Goal: Transaction & Acquisition: Subscribe to service/newsletter

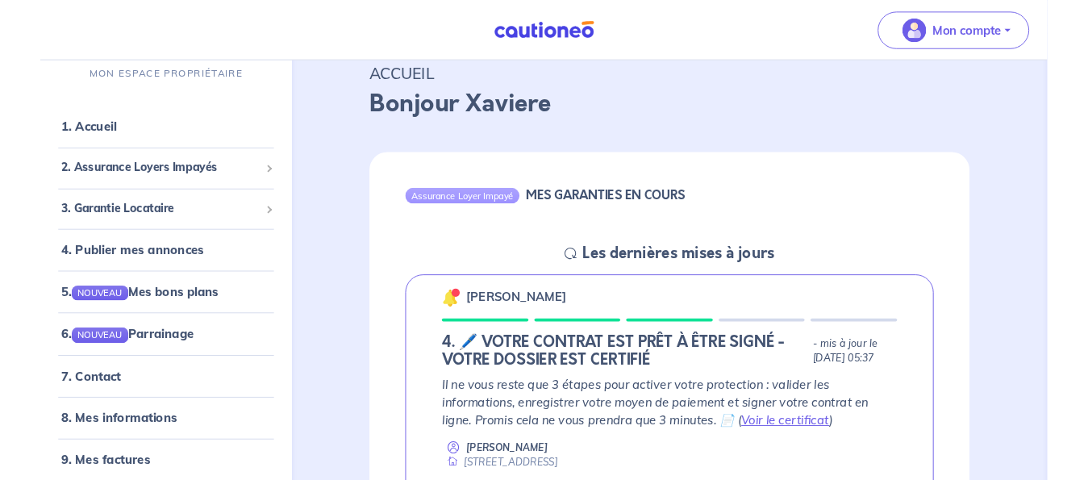
scroll to position [165, 0]
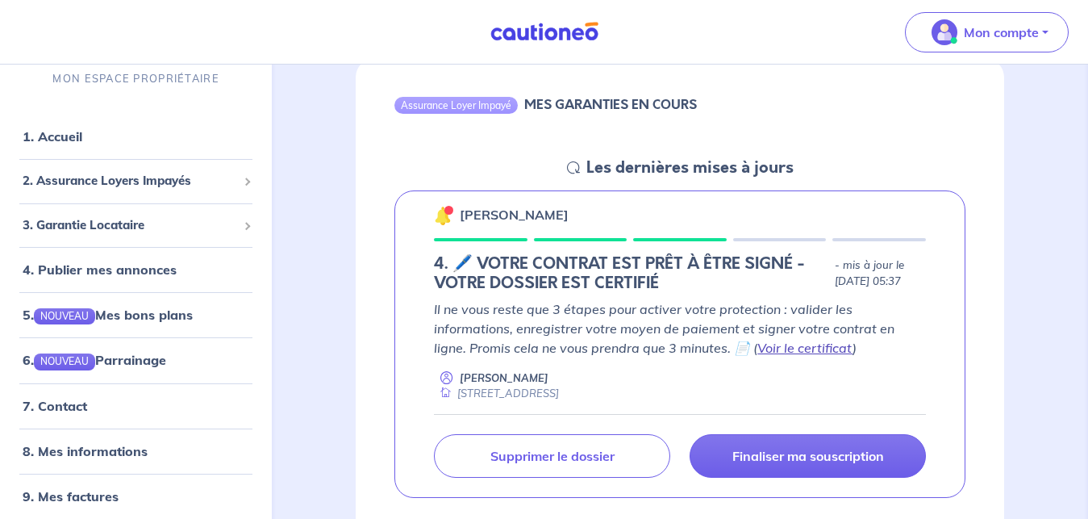
click at [757, 342] on link "Voir le certificat" at bounding box center [804, 348] width 95 height 16
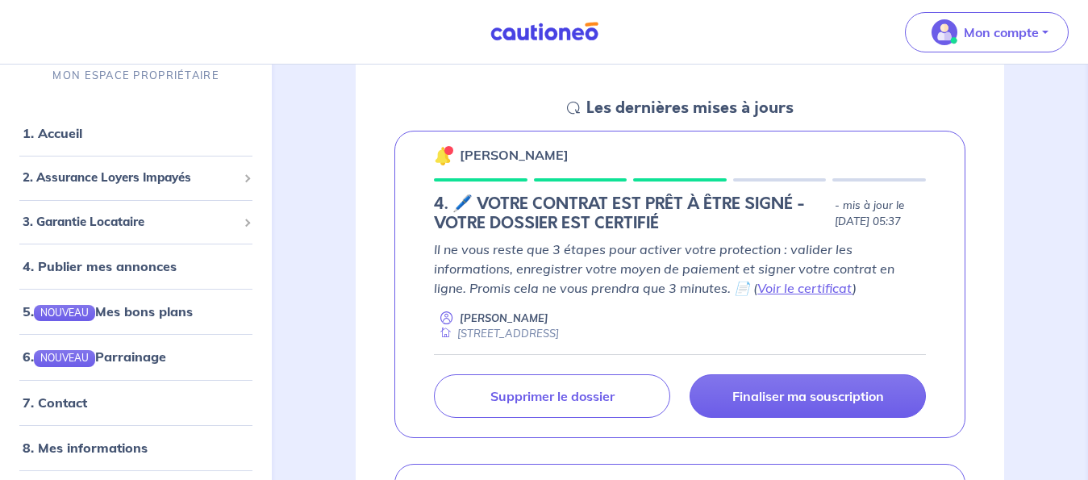
scroll to position [247, 0]
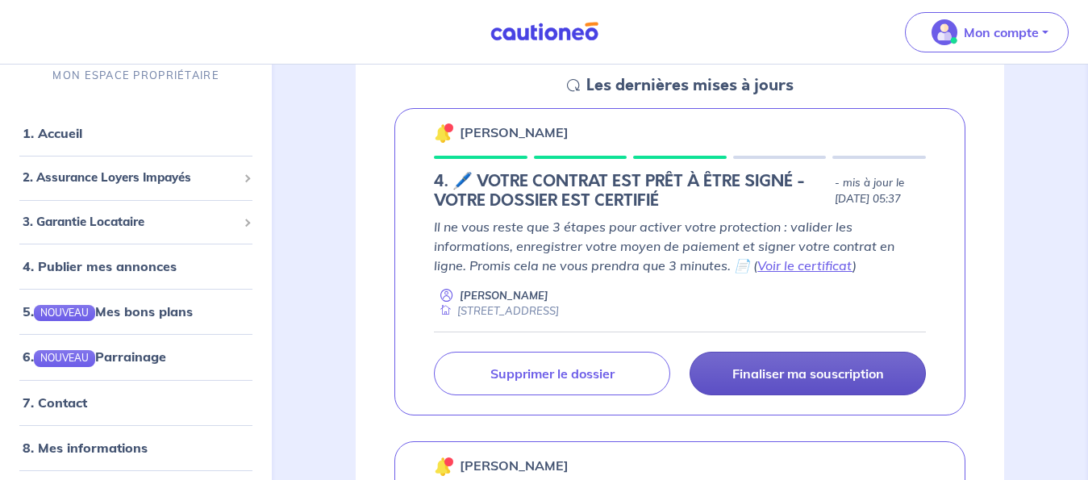
click at [809, 365] on link "Finaliser ma souscription" at bounding box center [808, 374] width 236 height 44
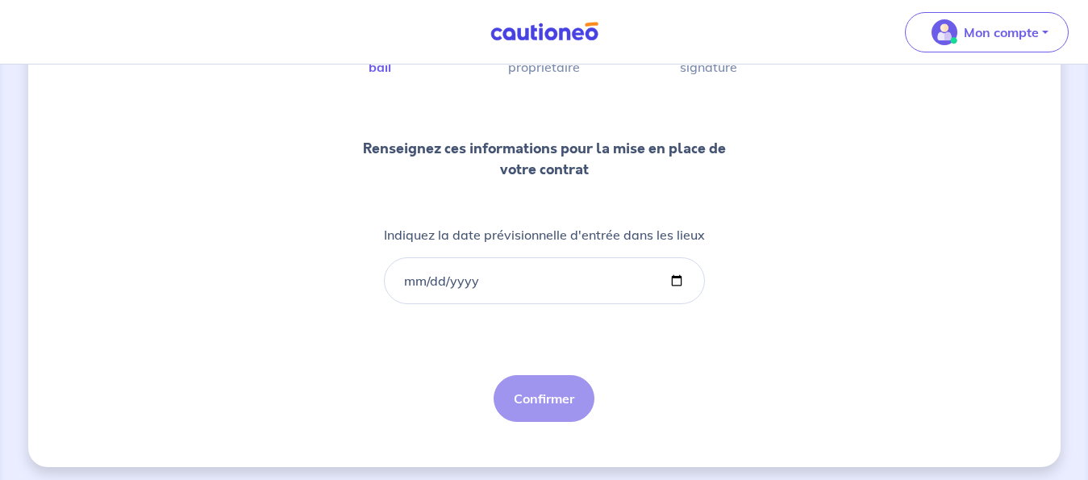
scroll to position [165, 0]
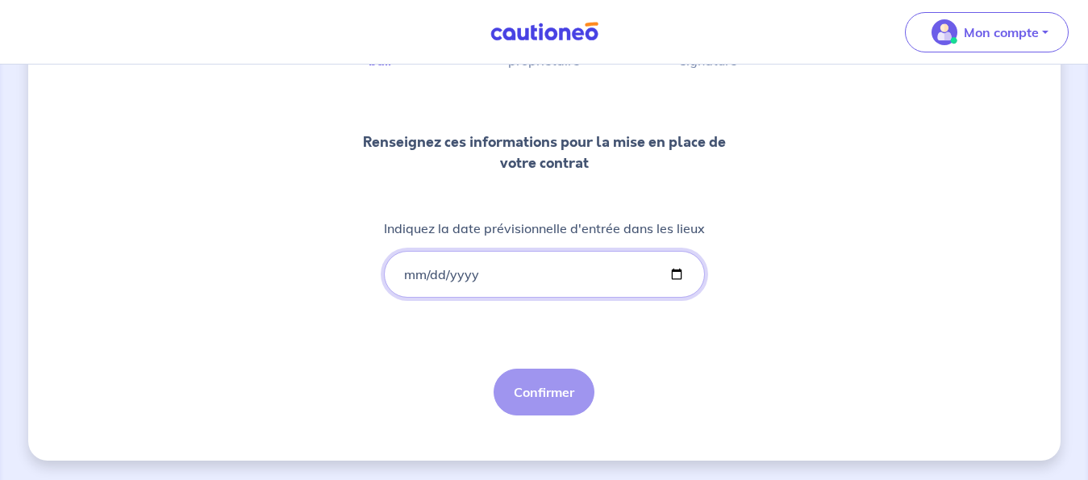
click at [670, 275] on input "Indiquez la date prévisionnelle d'entrée dans les lieux" at bounding box center [544, 274] width 321 height 47
type input "[DATE]"
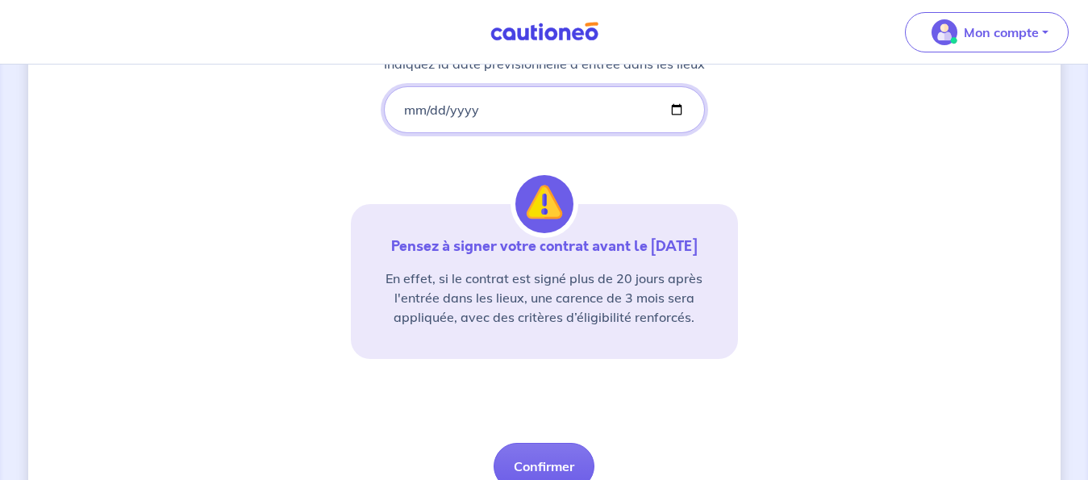
scroll to position [404, 0]
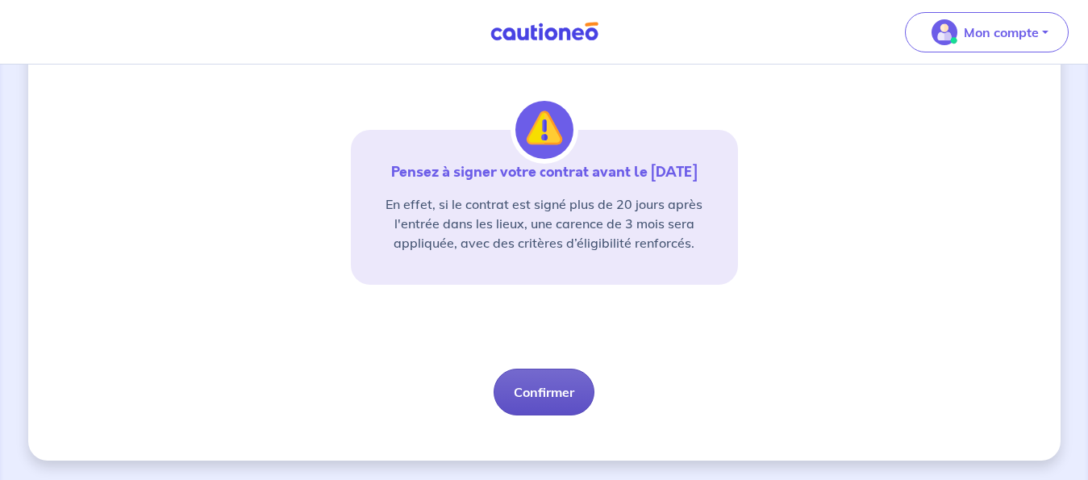
click at [566, 395] on button "Confirmer" at bounding box center [544, 392] width 101 height 47
select select "FR"
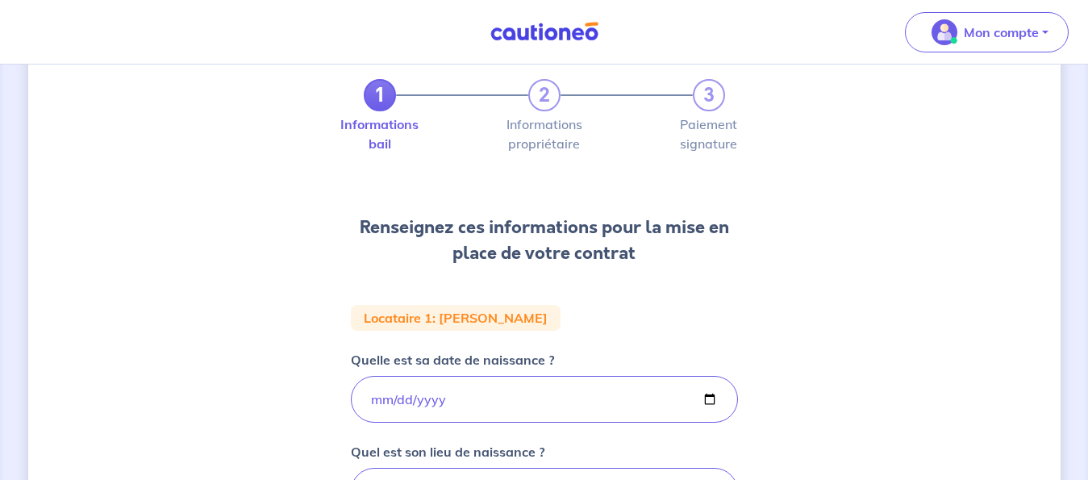
scroll to position [247, 0]
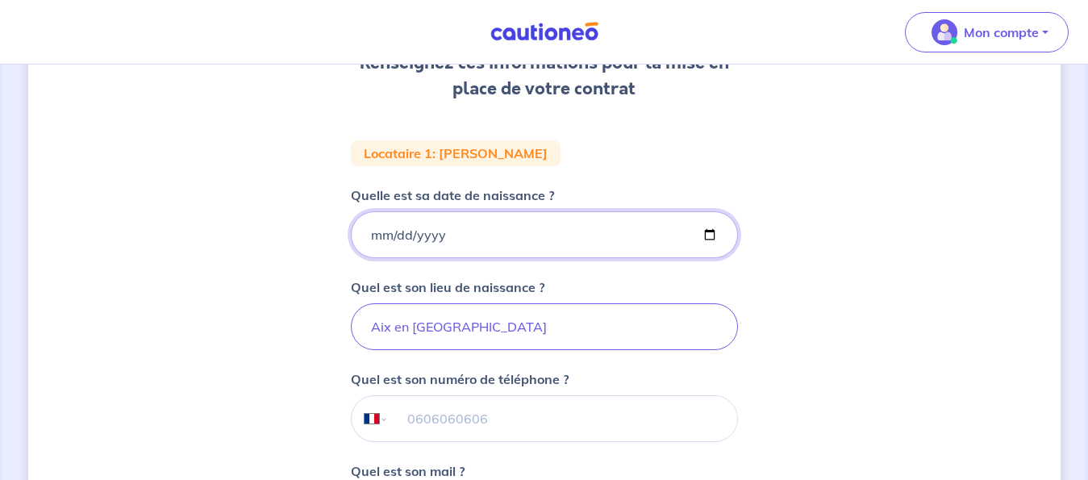
click at [709, 236] on input "[DATE]" at bounding box center [544, 234] width 387 height 47
type input "[DATE]"
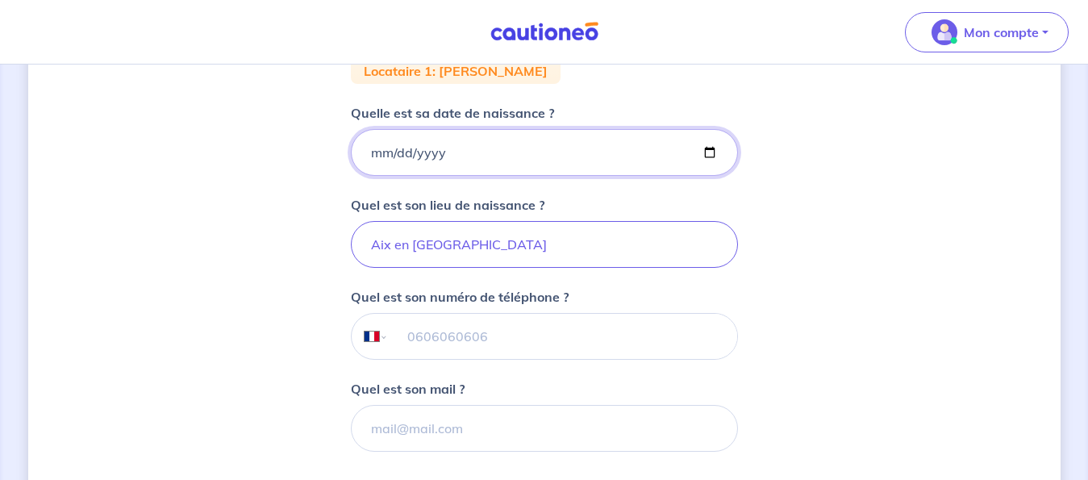
scroll to position [494, 0]
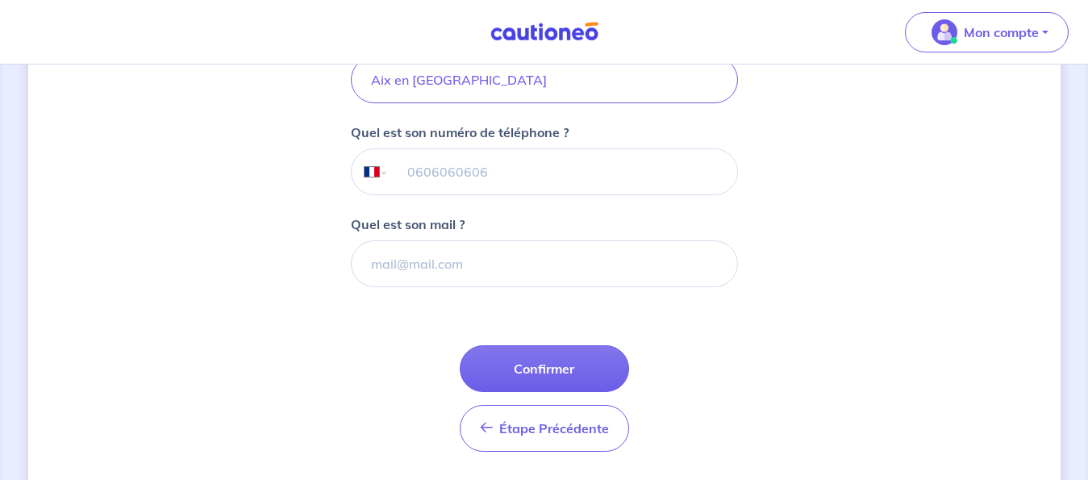
click at [430, 171] on input "tel" at bounding box center [562, 171] width 348 height 45
type input "0"
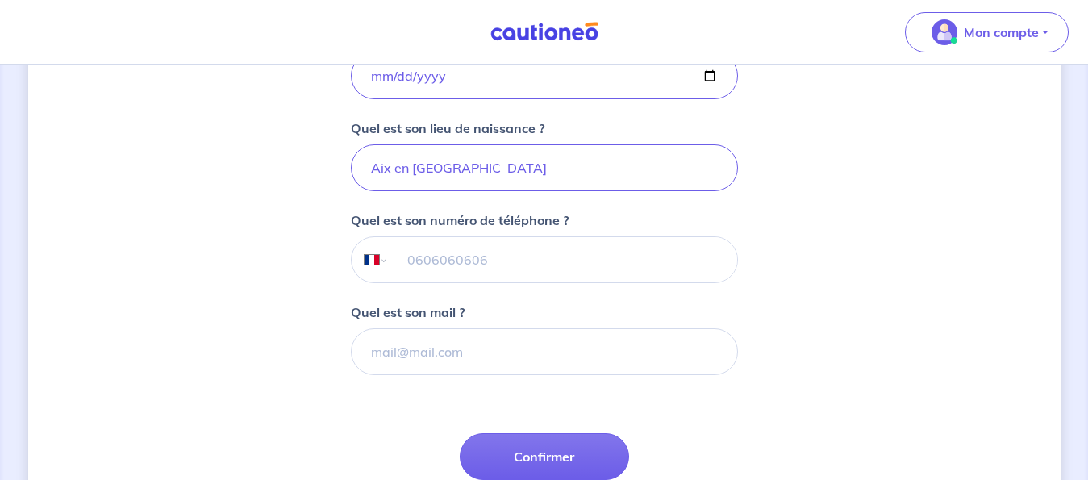
scroll to position [543, 0]
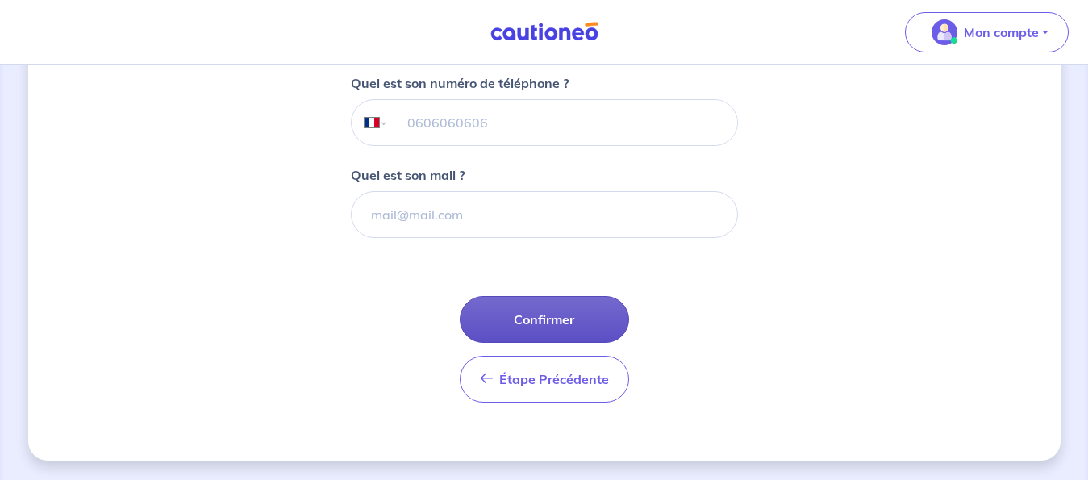
click at [597, 318] on button "Confirmer" at bounding box center [544, 319] width 169 height 47
click at [597, 318] on div "Étape Précédente Précédent Confirmer Confirmer" at bounding box center [544, 349] width 169 height 106
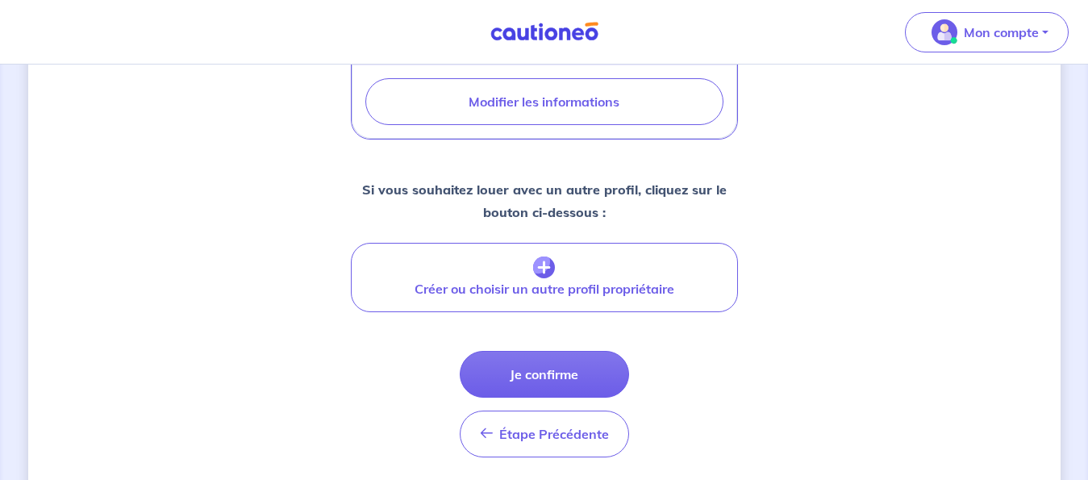
scroll to position [658, 0]
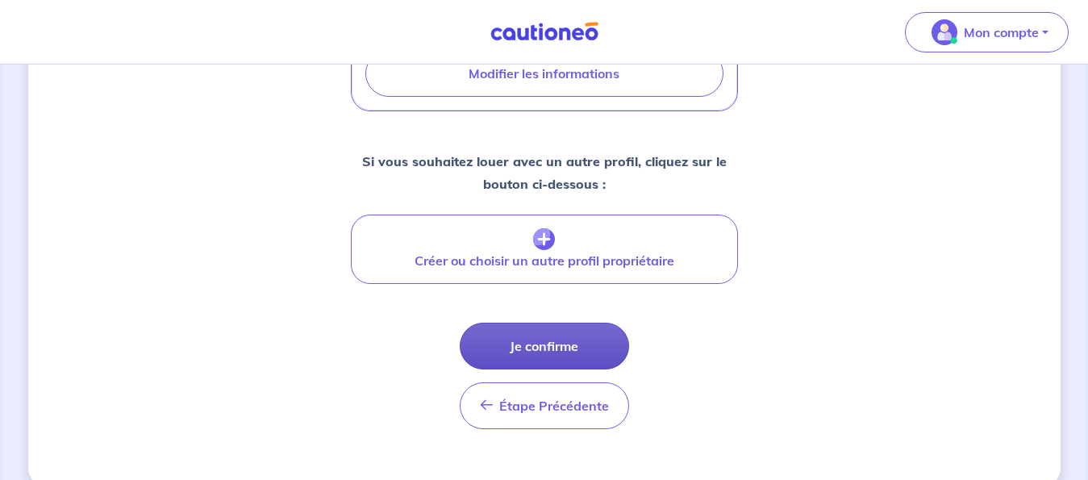
click at [572, 355] on button "Je confirme" at bounding box center [544, 346] width 169 height 47
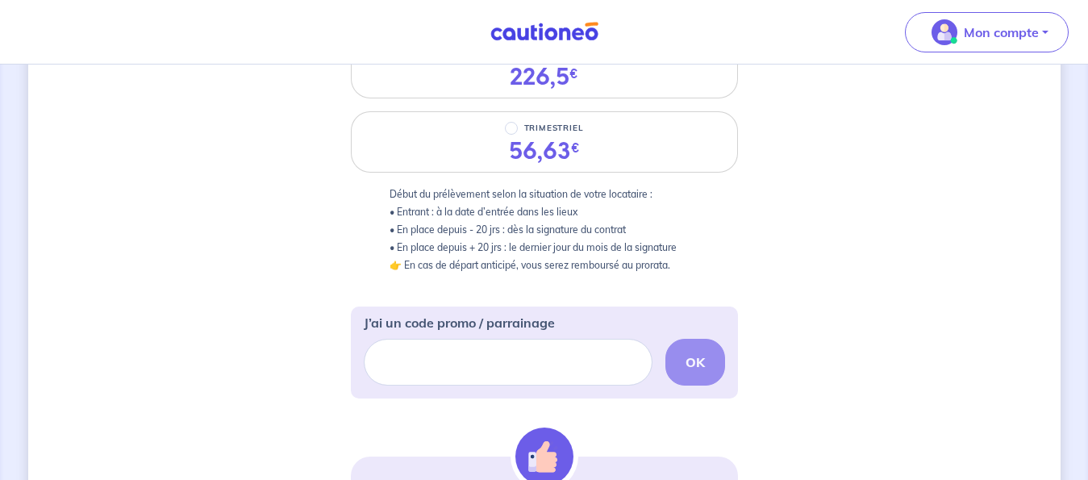
scroll to position [329, 0]
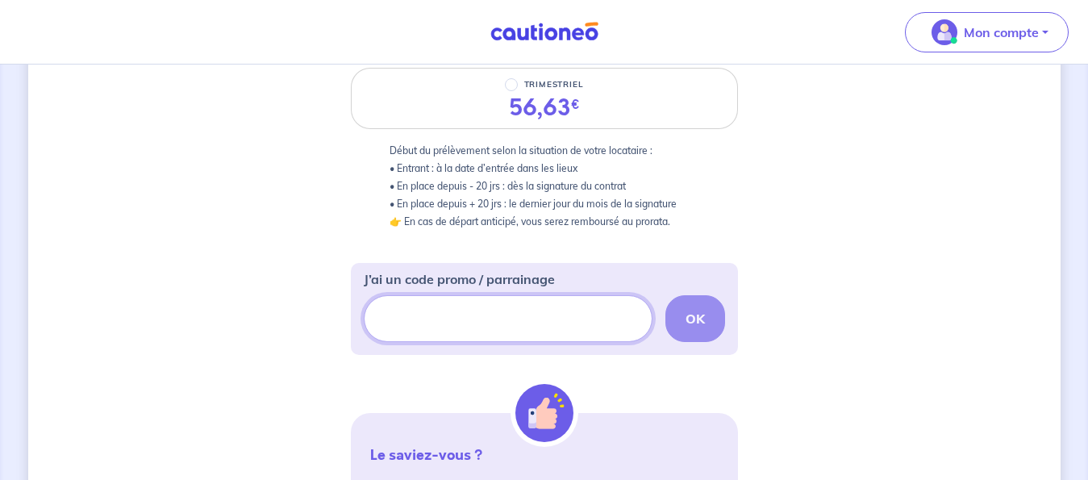
click at [490, 315] on input "J’ai un code promo / parrainage" at bounding box center [508, 318] width 289 height 47
type input "c"
type input "CAU01"
click at [695, 315] on div "CAU01 OK" at bounding box center [544, 318] width 361 height 47
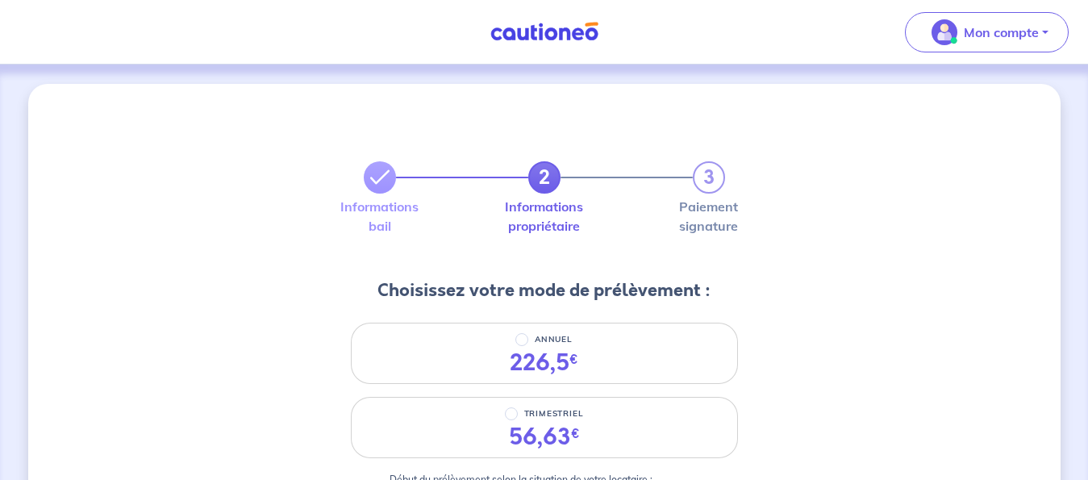
scroll to position [82, 0]
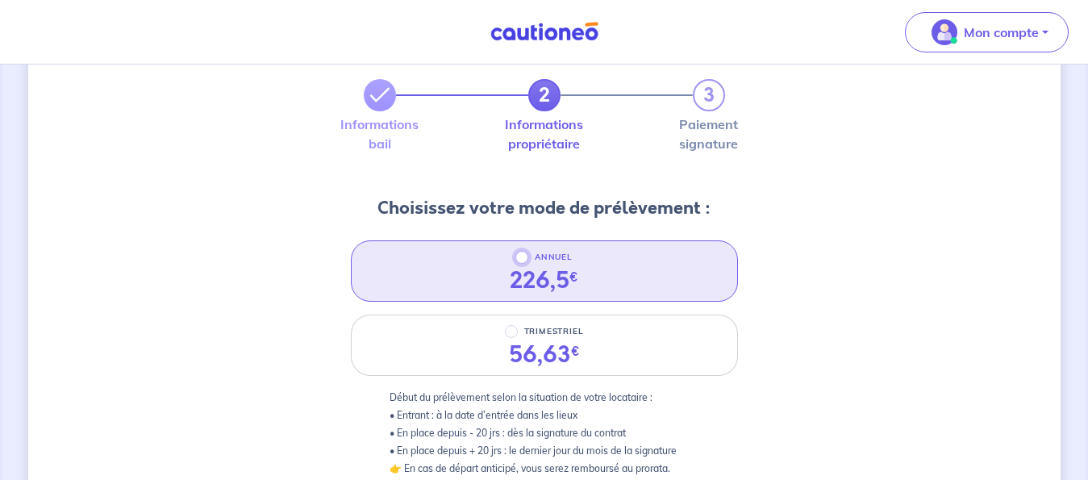
click at [522, 257] on input "ANNUEL" at bounding box center [521, 257] width 13 height 13
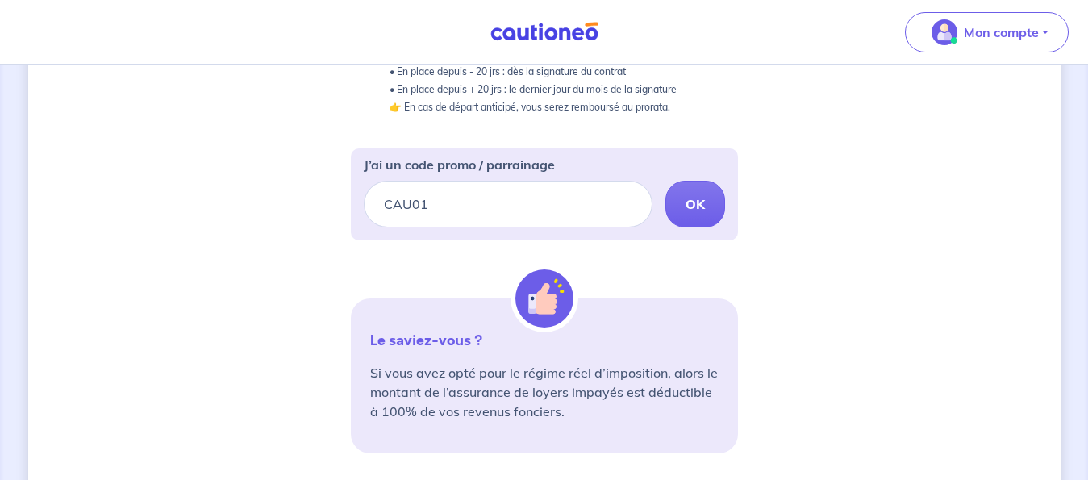
scroll to position [494, 0]
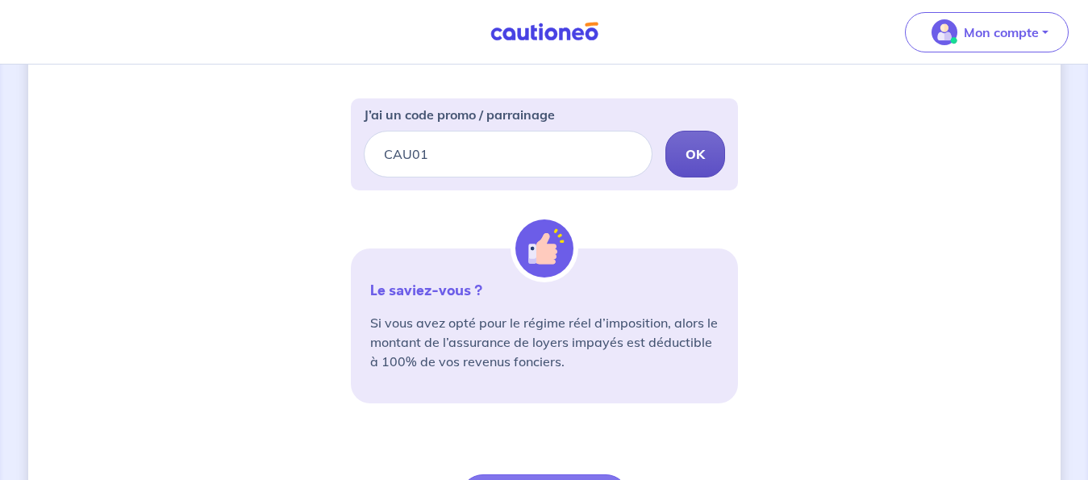
click at [706, 149] on button "OK" at bounding box center [696, 154] width 60 height 47
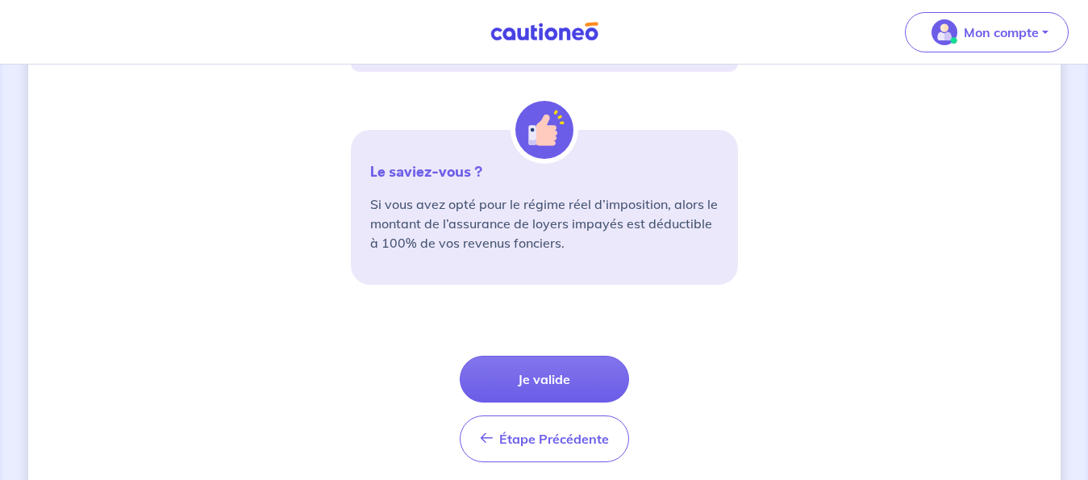
scroll to position [706, 0]
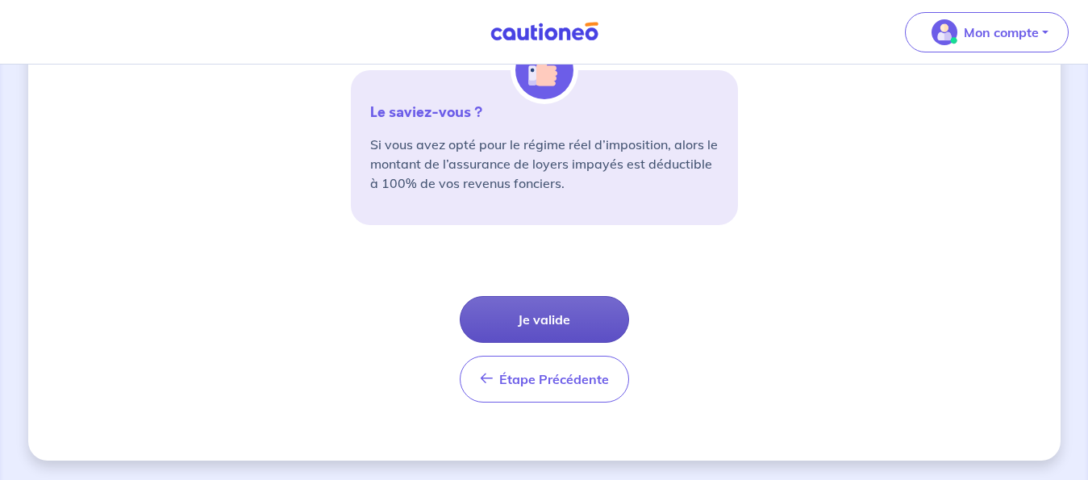
click at [545, 309] on button "Je valide" at bounding box center [544, 319] width 169 height 47
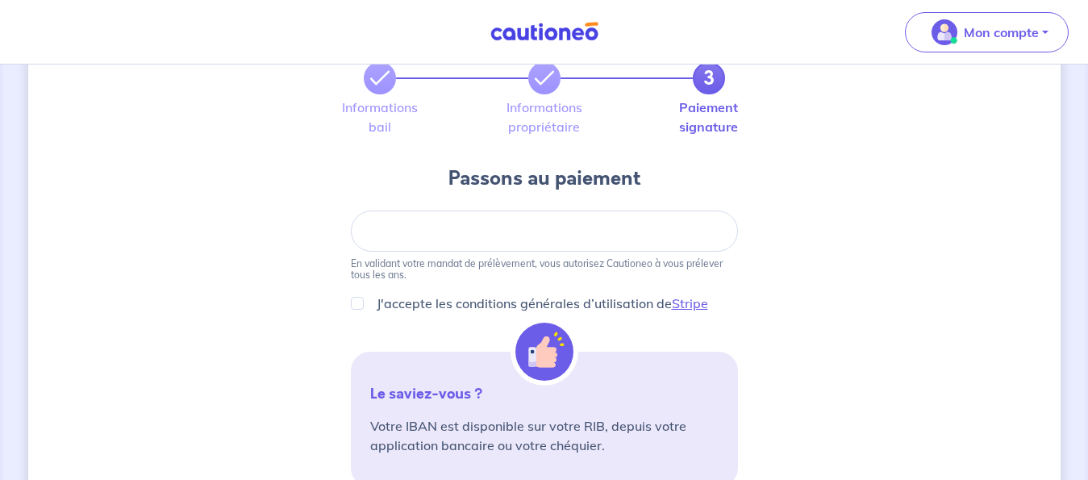
scroll to position [82, 0]
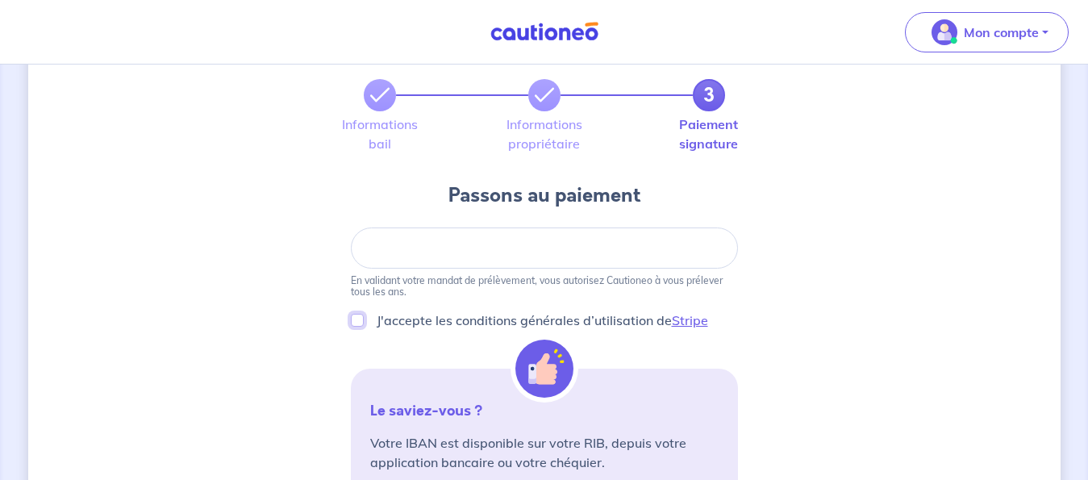
click at [356, 318] on input "J'accepte les conditions générales d’utilisation de Stripe" at bounding box center [357, 320] width 13 height 13
checkbox input "true"
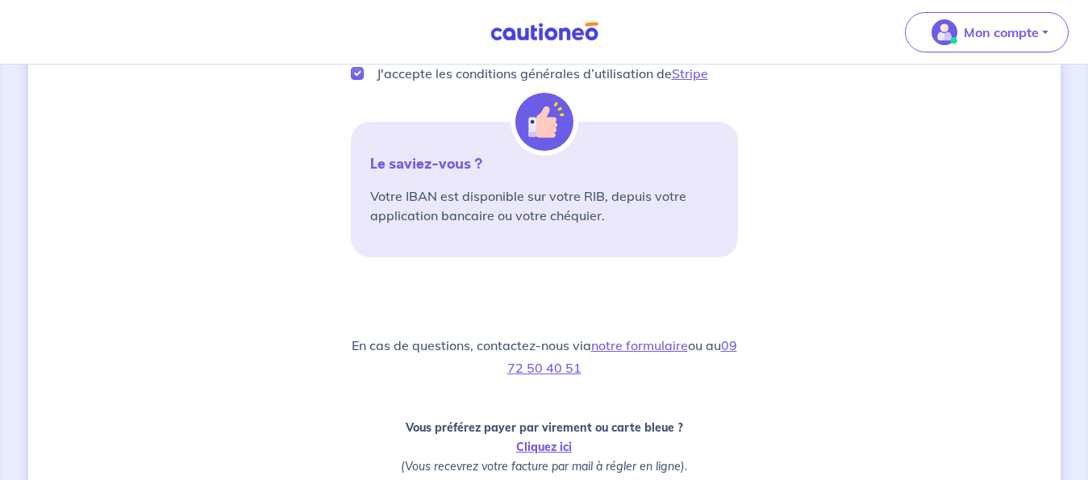
scroll to position [548, 0]
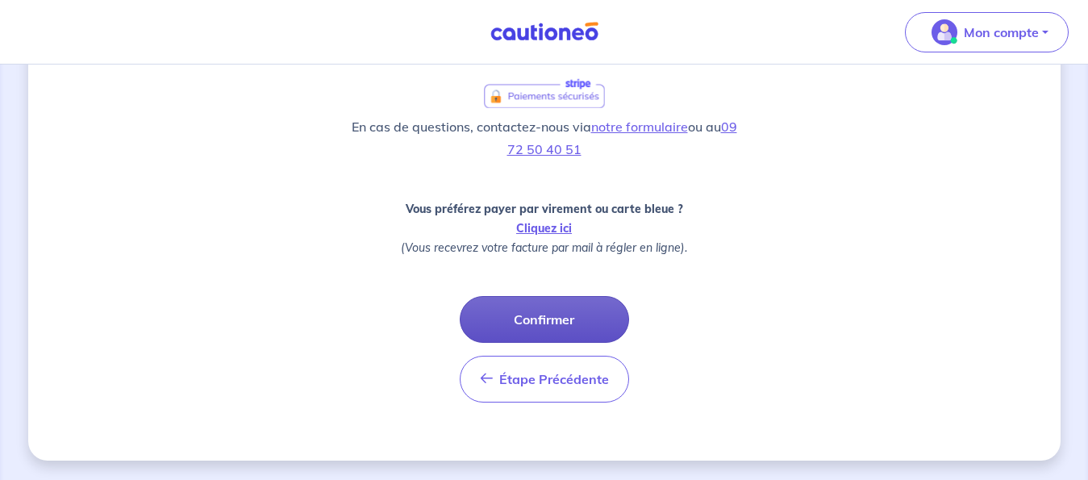
click at [550, 318] on button "Confirmer" at bounding box center [544, 319] width 169 height 47
click at [550, 318] on div "Étape Précédente Précédent Confirmer Confirmer" at bounding box center [544, 349] width 169 height 106
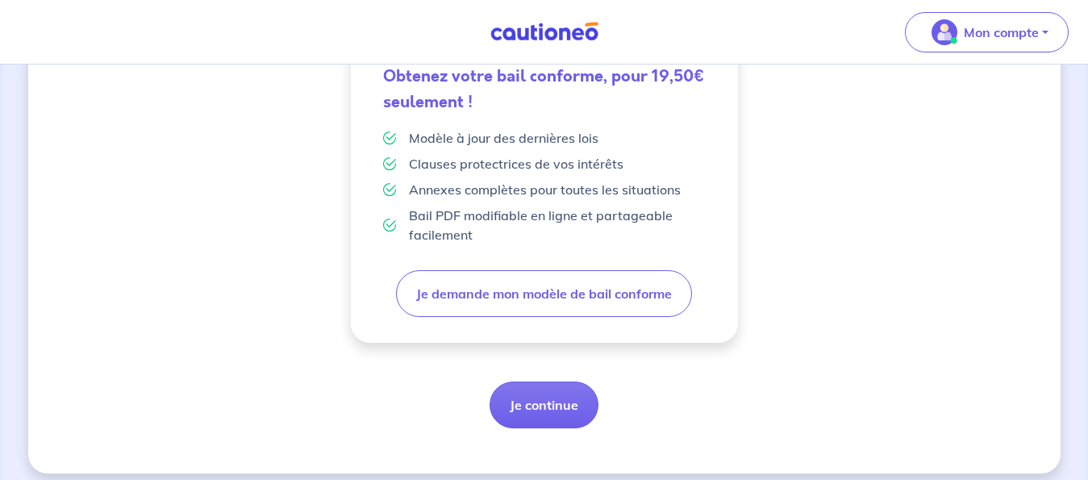
scroll to position [536, 0]
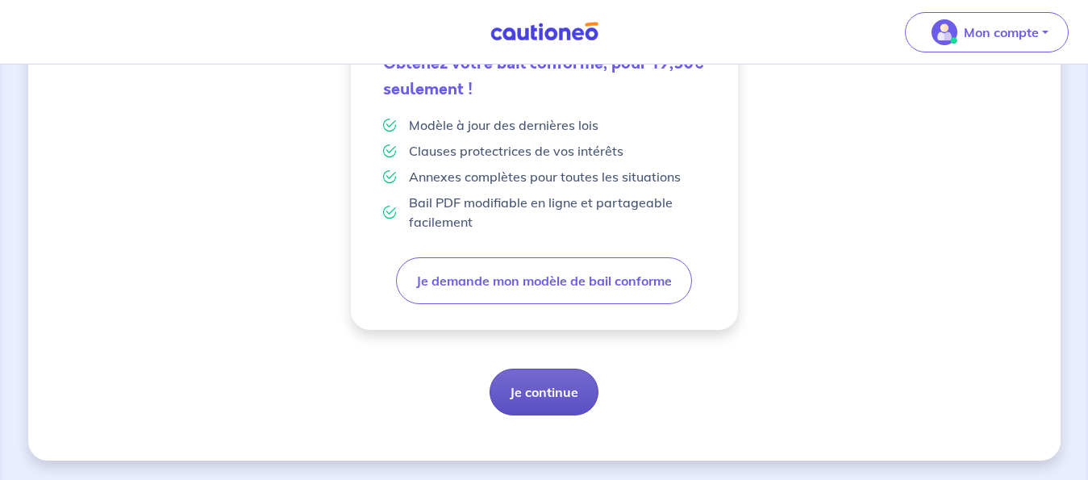
click at [570, 391] on button "Je continue" at bounding box center [544, 392] width 109 height 47
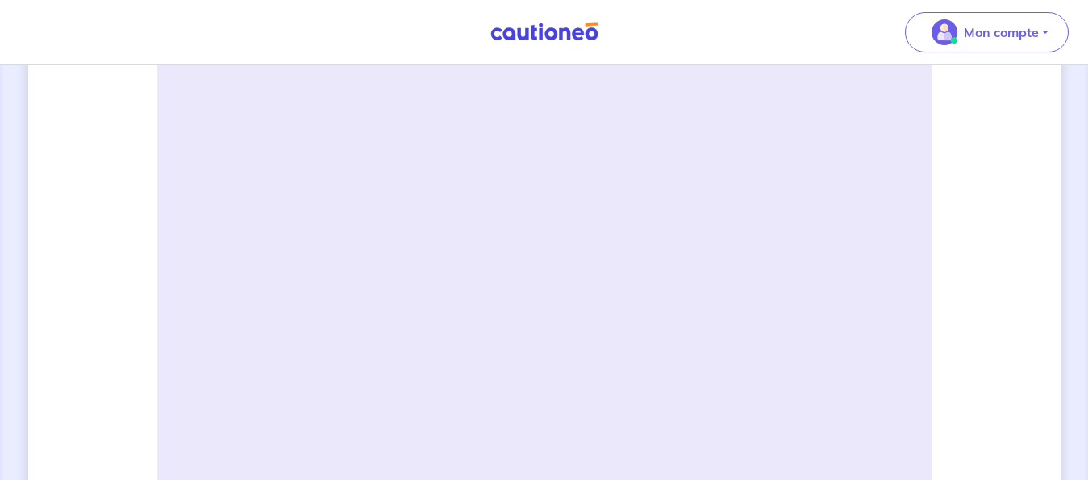
scroll to position [411, 0]
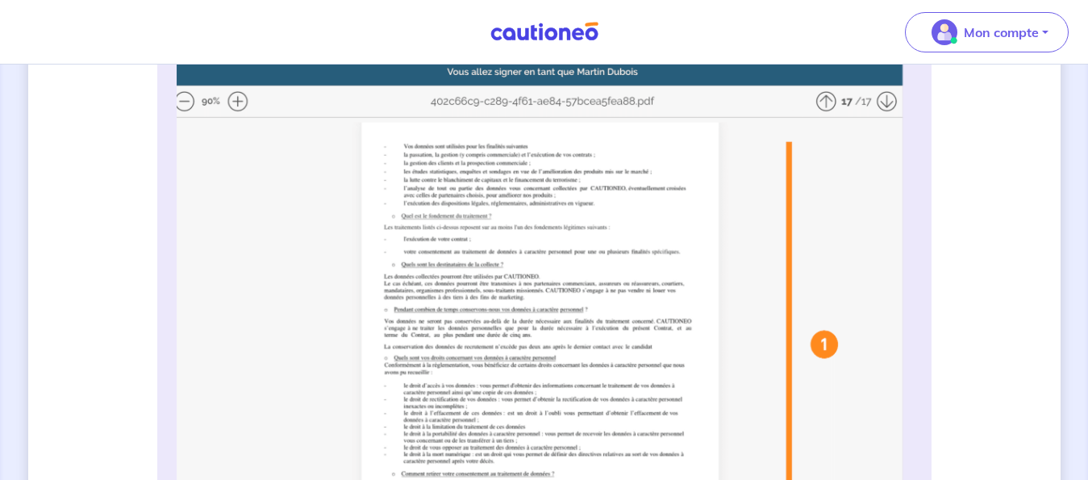
click at [235, 98] on img at bounding box center [545, 380] width 736 height 641
click at [832, 95] on img at bounding box center [545, 380] width 736 height 641
click at [787, 124] on img at bounding box center [545, 380] width 736 height 641
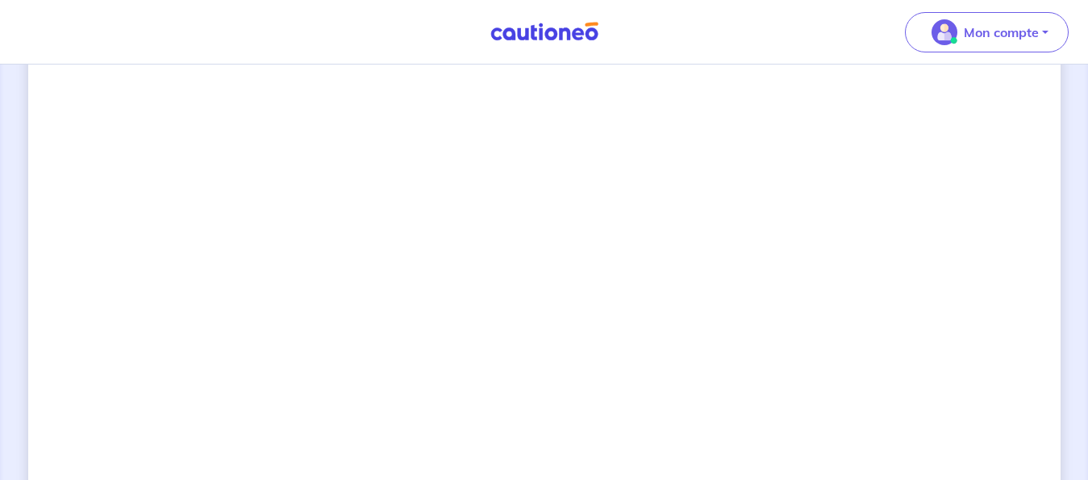
scroll to position [1223, 0]
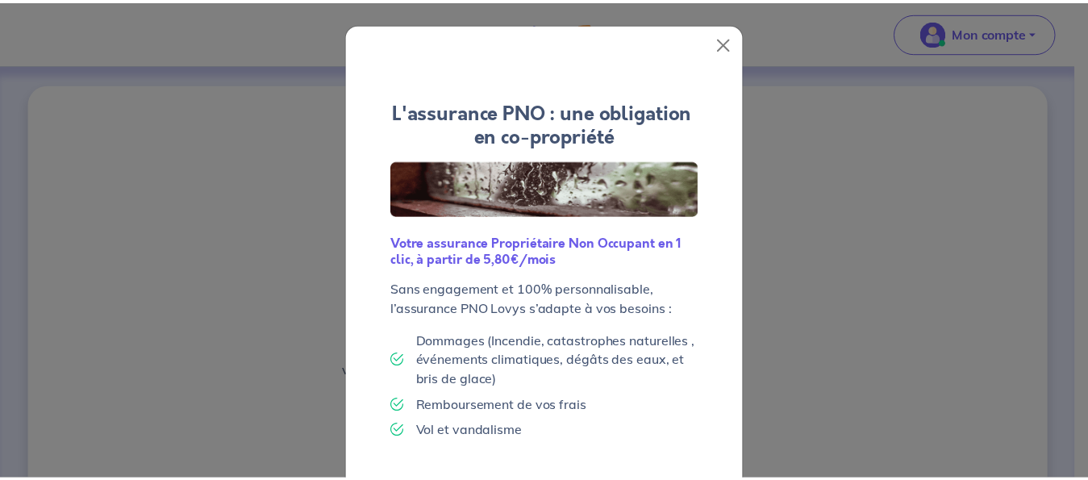
scroll to position [162, 0]
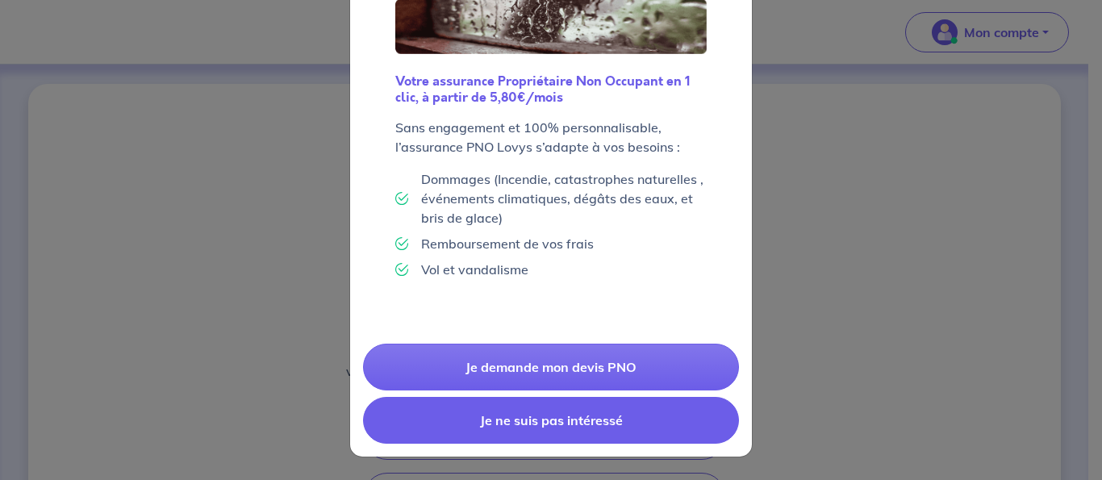
click at [559, 422] on button "Je ne suis pas intéressé" at bounding box center [551, 420] width 376 height 47
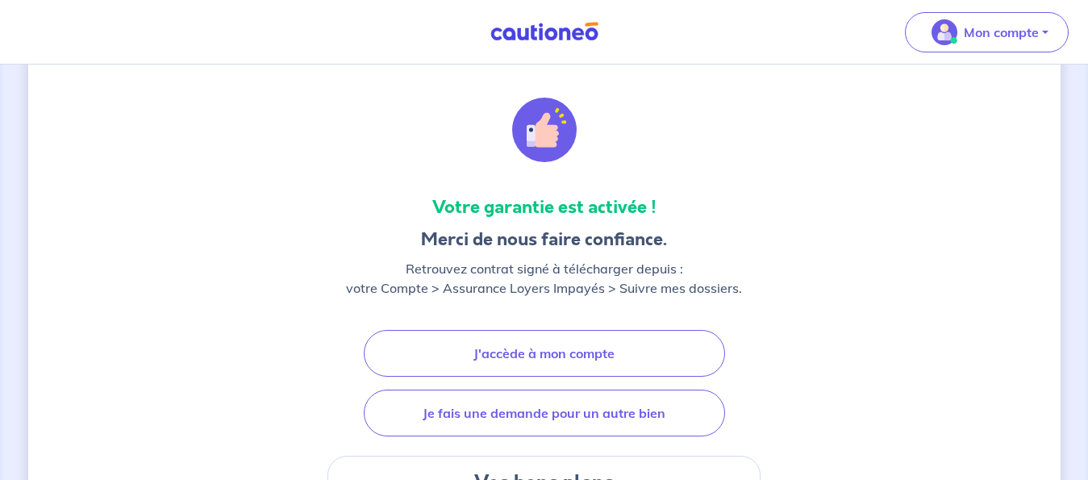
scroll to position [165, 0]
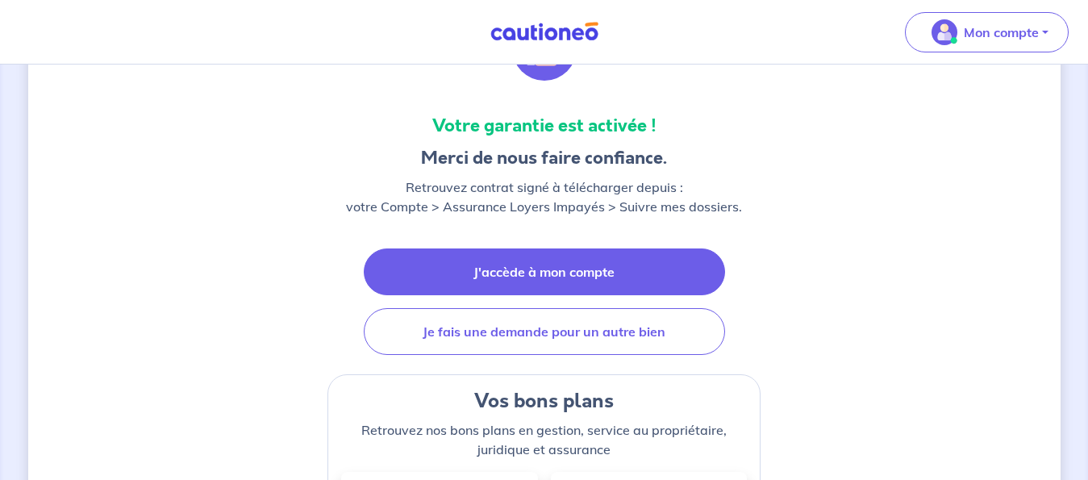
click at [561, 272] on link "J'accède à mon compte" at bounding box center [544, 271] width 361 height 47
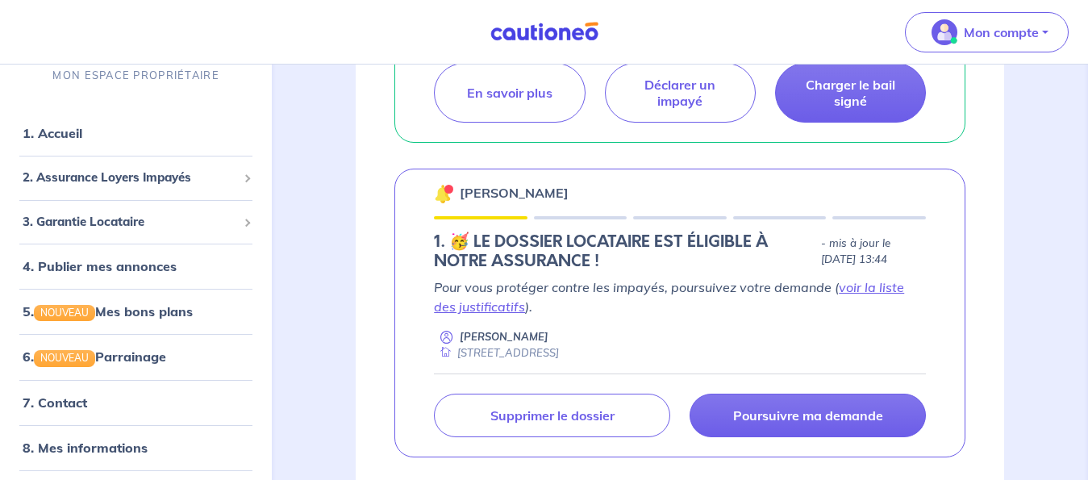
scroll to position [741, 0]
